Goal: Complete application form: Complete application form

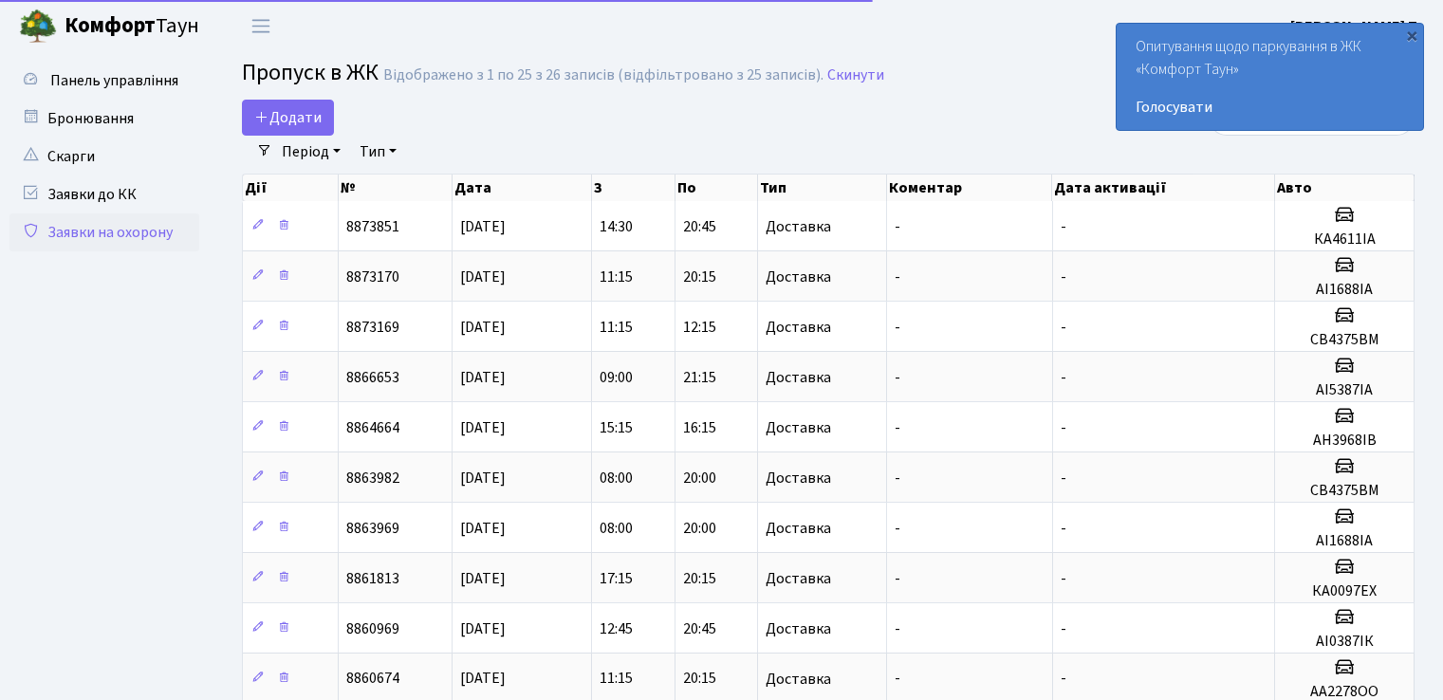
select select "25"
click at [291, 115] on span "Додати" at bounding box center [287, 117] width 67 height 21
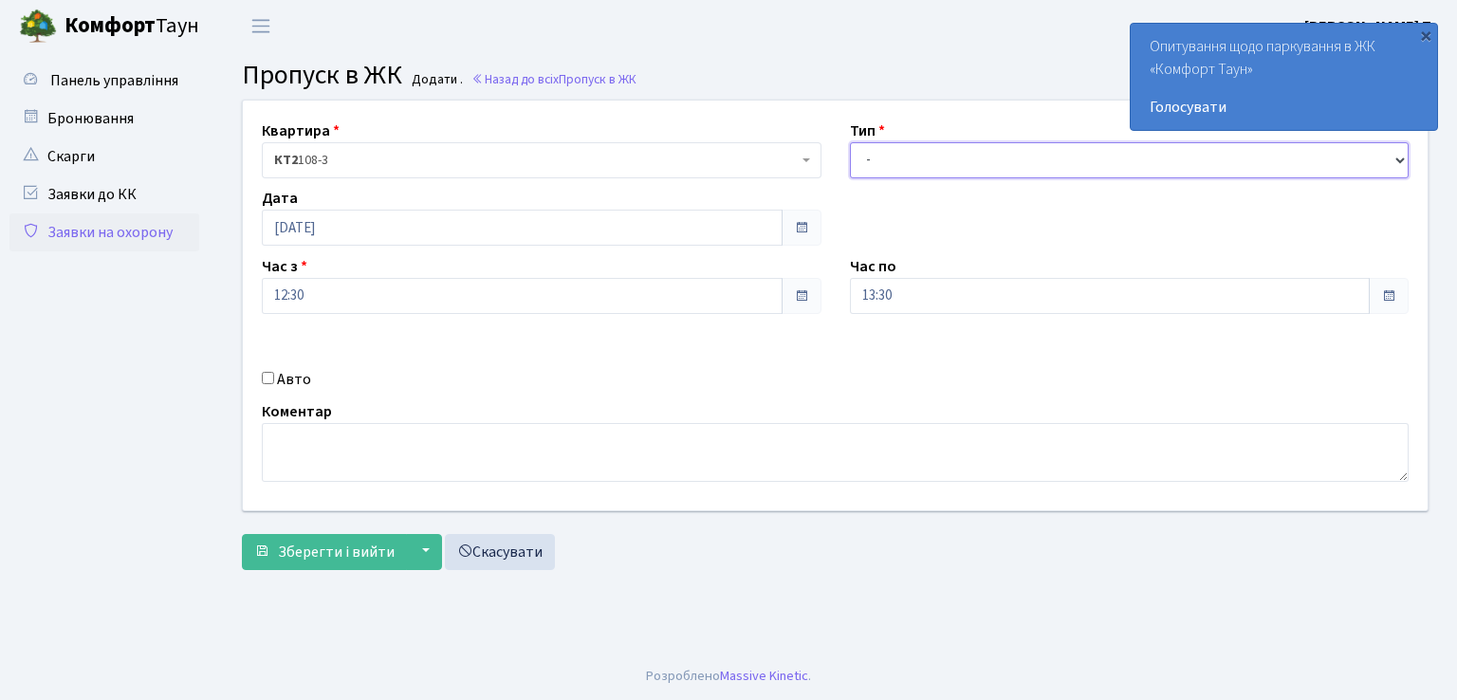
click at [915, 154] on select "- Доставка Таксі Гості Сервіс" at bounding box center [1130, 160] width 560 height 36
select select "1"
click at [850, 142] on select "- Доставка Таксі Гості Сервіс" at bounding box center [1130, 160] width 560 height 36
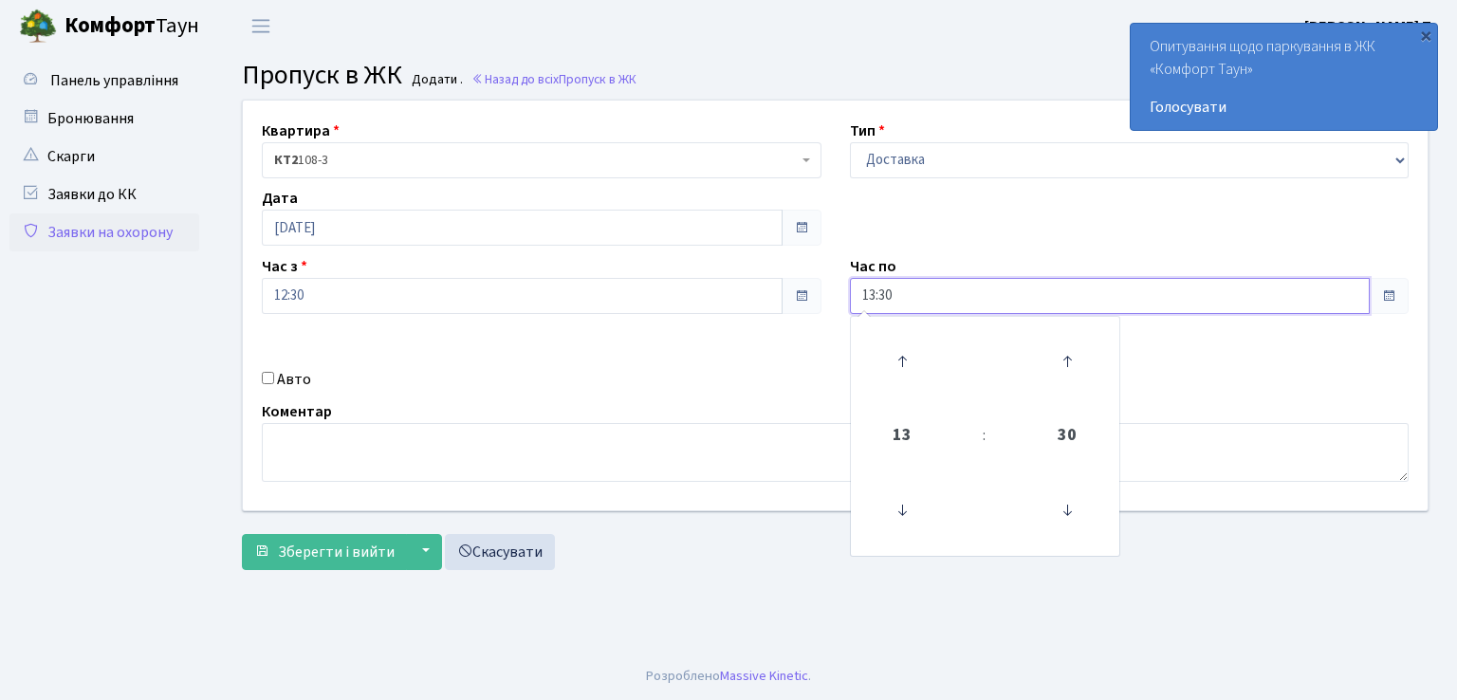
click at [876, 289] on input "13:30" at bounding box center [1110, 296] width 521 height 36
type input "20:30"
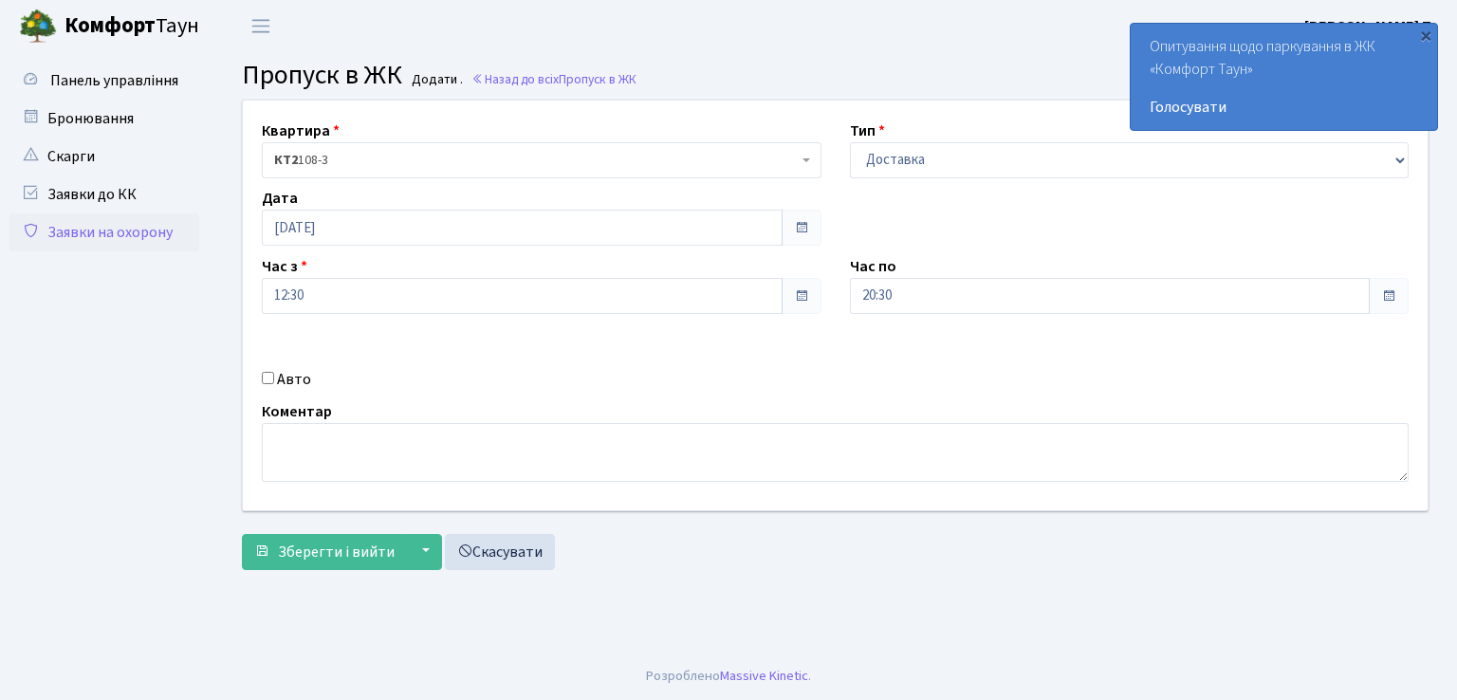
click at [270, 375] on input "Авто" at bounding box center [268, 378] width 12 height 12
checkbox input "true"
click at [918, 369] on input "text" at bounding box center [1130, 363] width 560 height 36
type input "КА0501АО"
click at [364, 547] on span "Зберегти і вийти" at bounding box center [336, 552] width 117 height 21
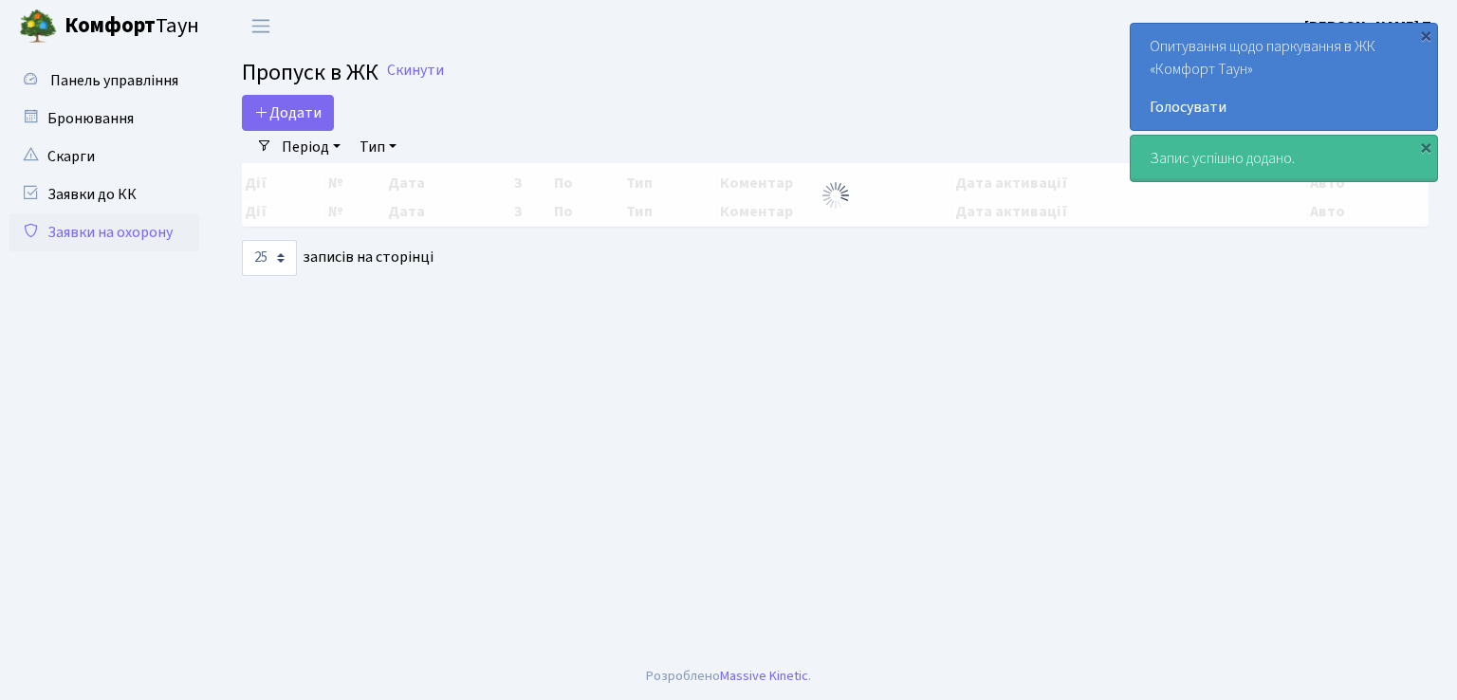
select select "25"
